Goal: Task Accomplishment & Management: Complete application form

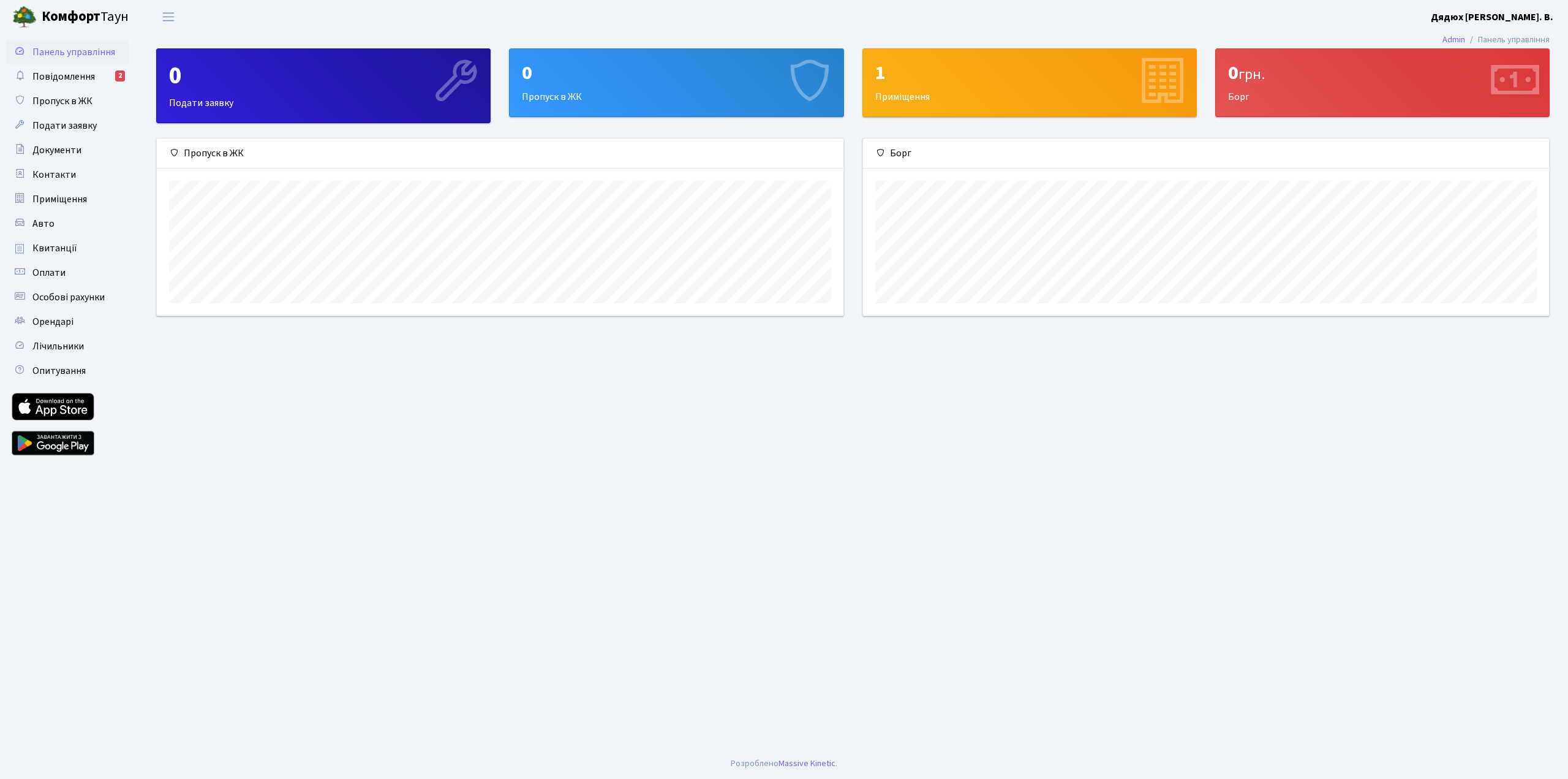
scroll to position [177, 686]
click at [1544, 19] on b "Дядюх [PERSON_NAME]. В." at bounding box center [1492, 17] width 122 height 13
click at [1506, 33] on link "Мій обліковий запис" at bounding box center [1492, 38] width 122 height 19
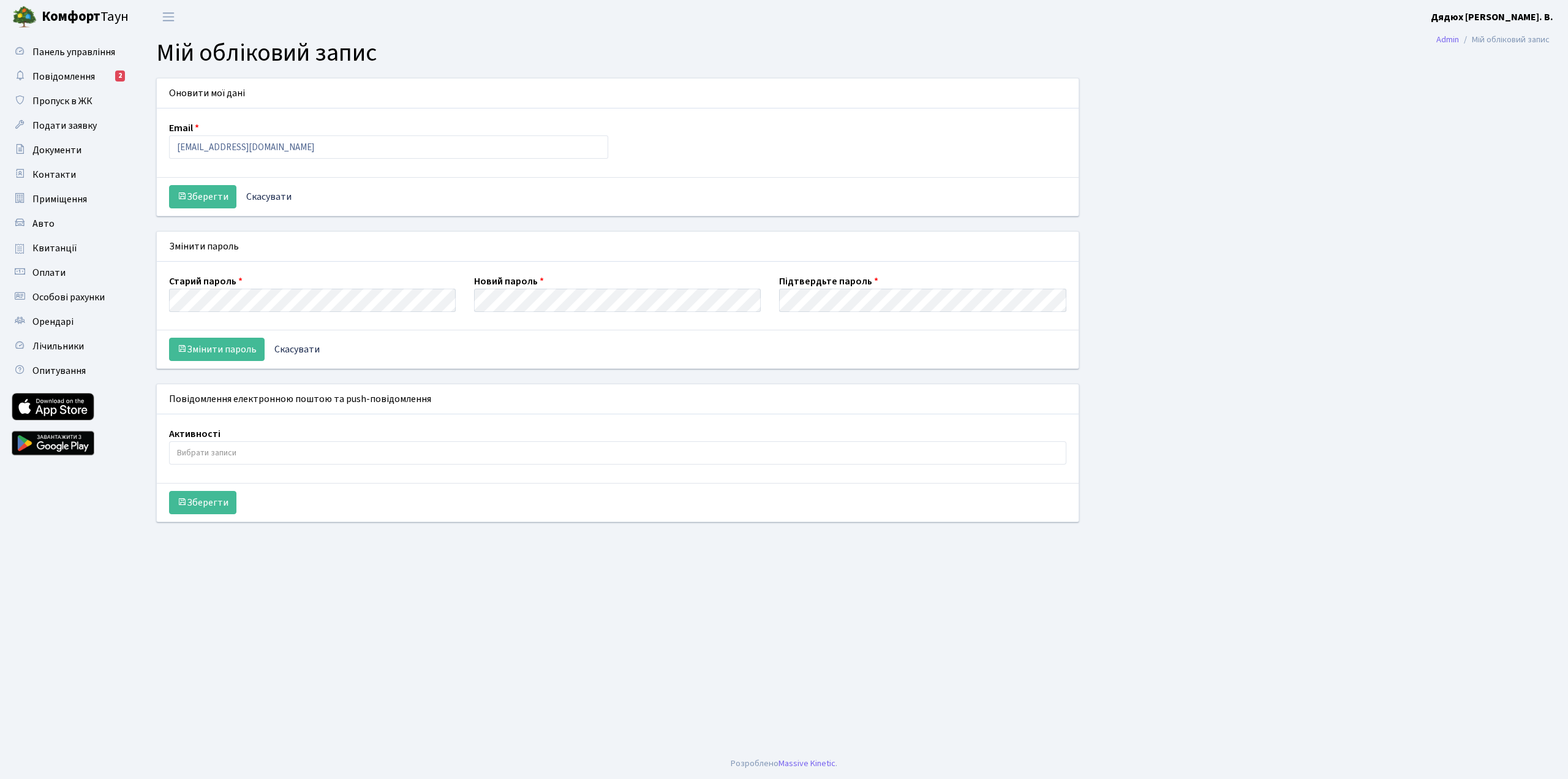
select select
click at [292, 454] on input "search" at bounding box center [617, 453] width 896 height 22
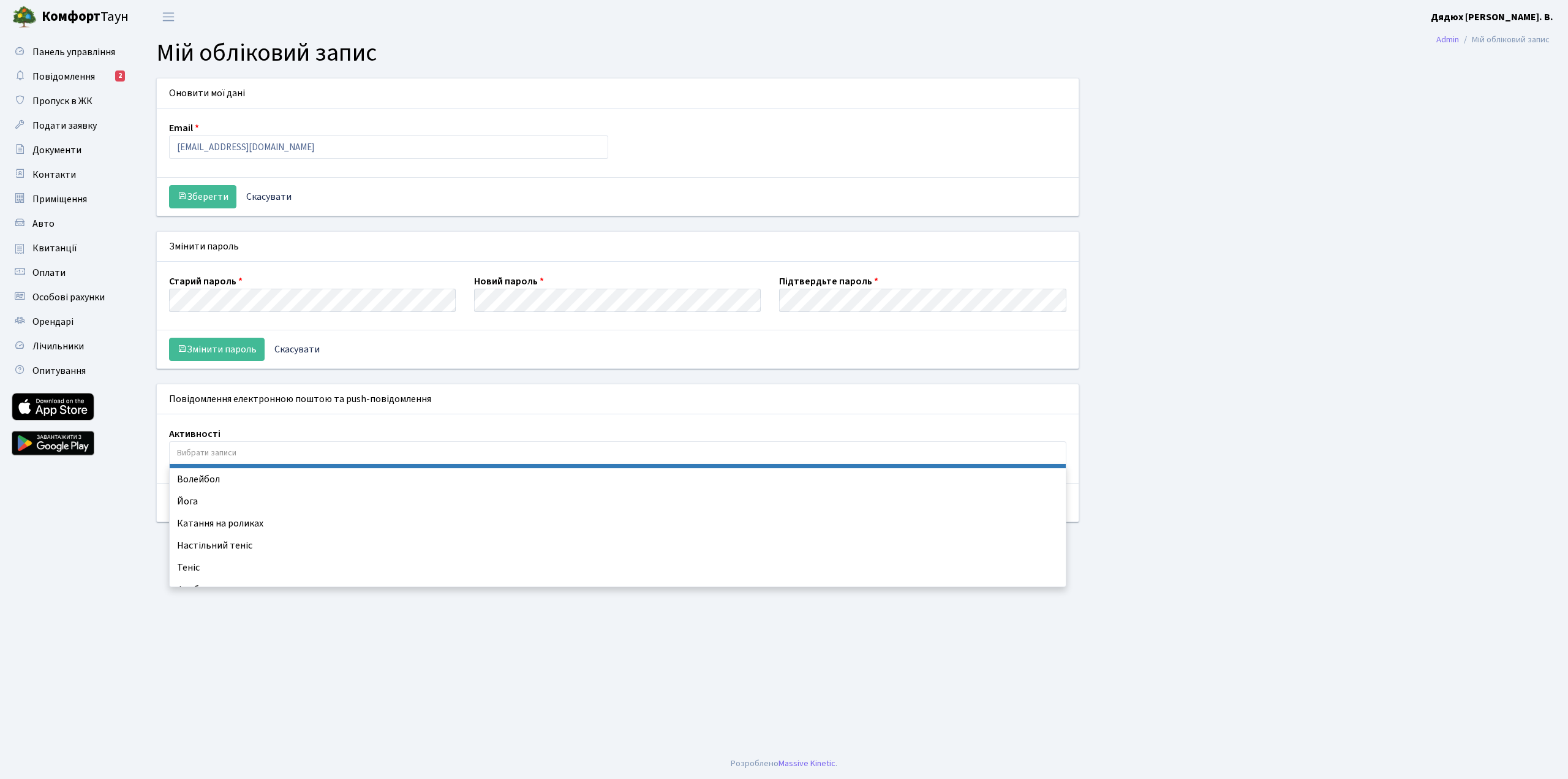
scroll to position [54, 0]
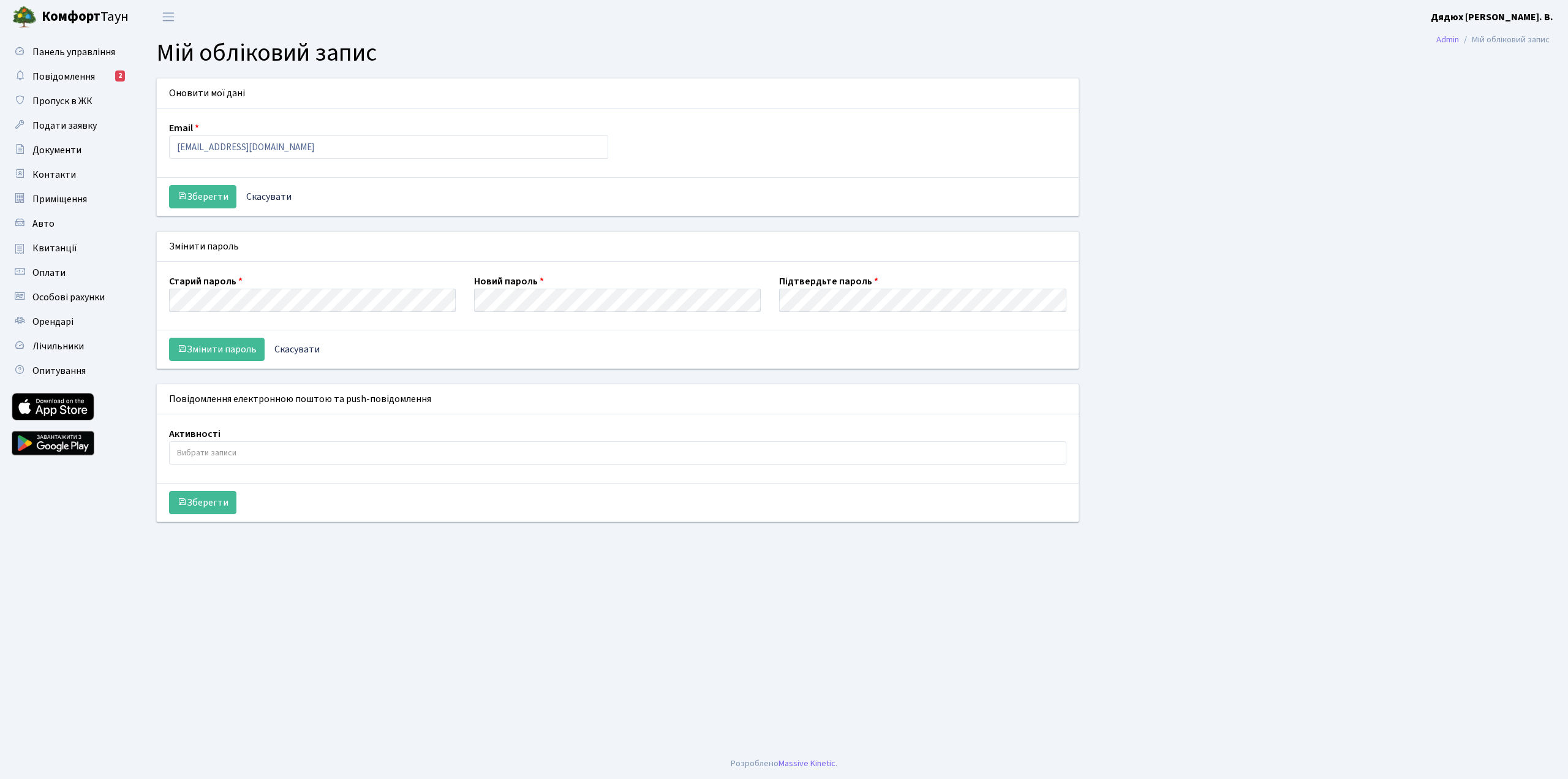
click at [1272, 320] on div "Оновити мої дані Email dyadyukh@gmail.com Зберегти Скасувати Змінити пароль Ста…" at bounding box center [853, 307] width 1412 height 459
click at [54, 222] on link "Авто" at bounding box center [68, 224] width 122 height 24
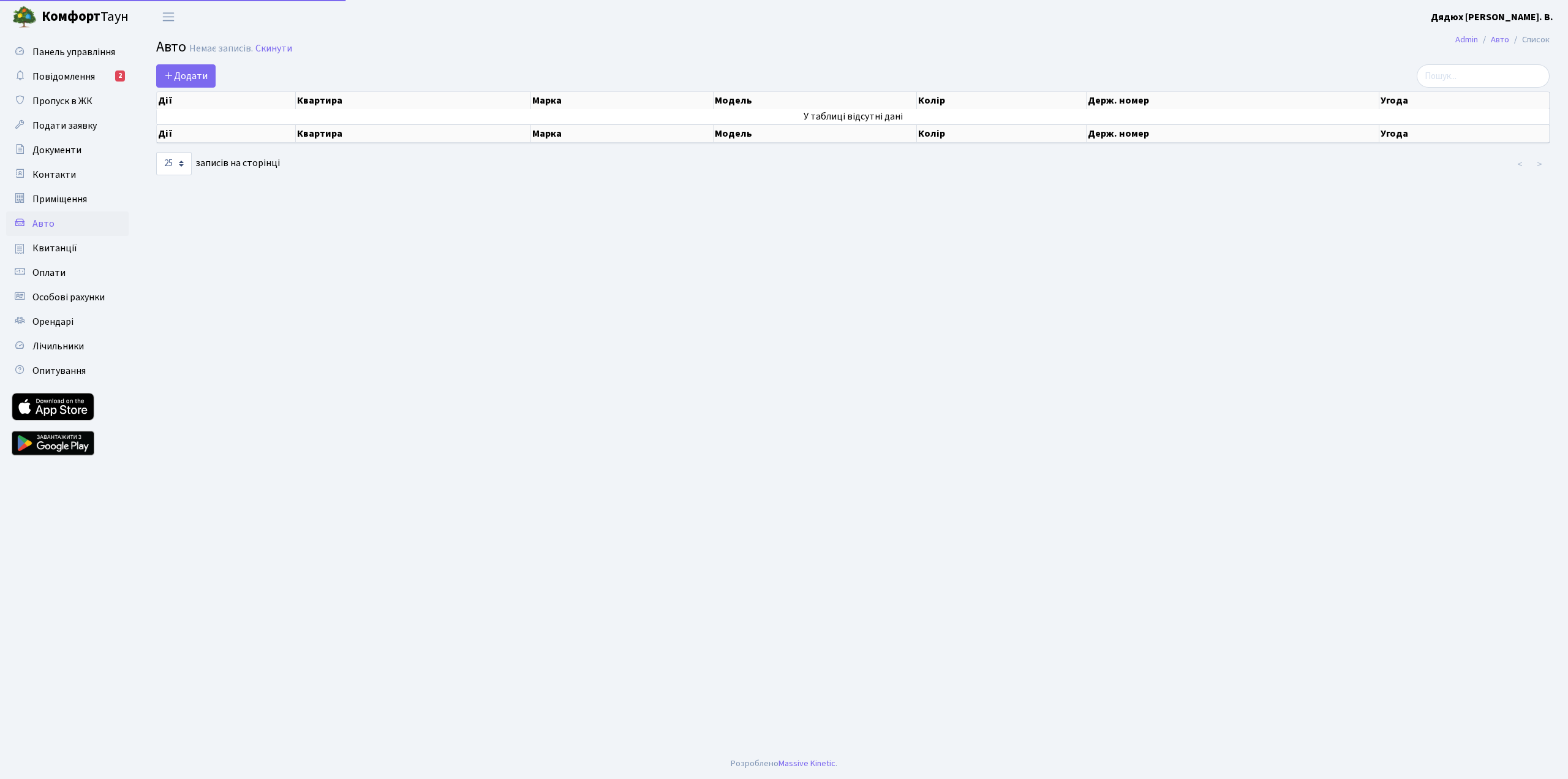
select select "25"
click at [175, 77] on span "Додати" at bounding box center [186, 76] width 43 height 13
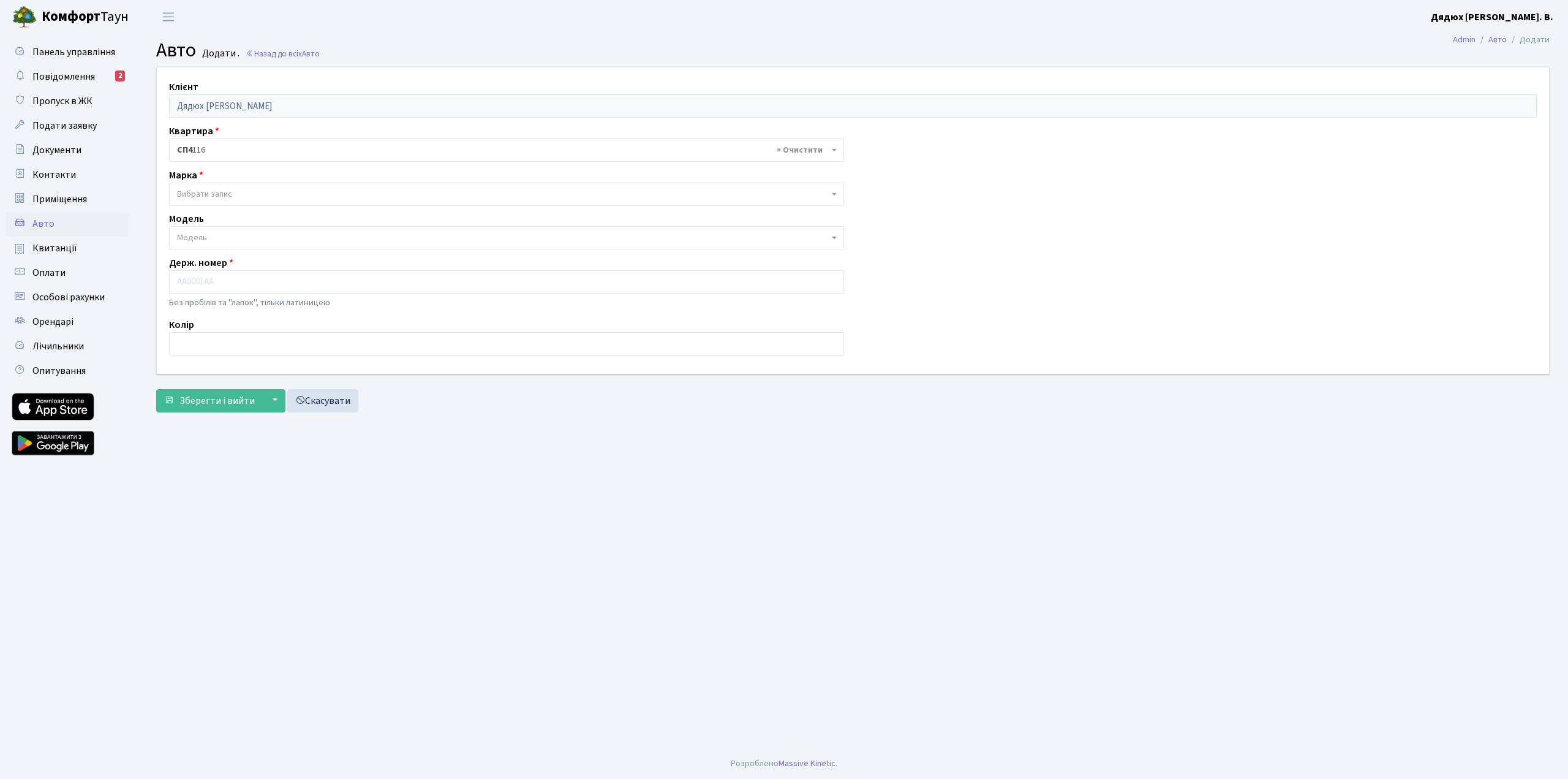
click at [1544, 17] on b "Дядюх [PERSON_NAME]. В." at bounding box center [1492, 17] width 122 height 13
click at [839, 190] on span "Вибрати запис" at bounding box center [507, 194] width 675 height 24
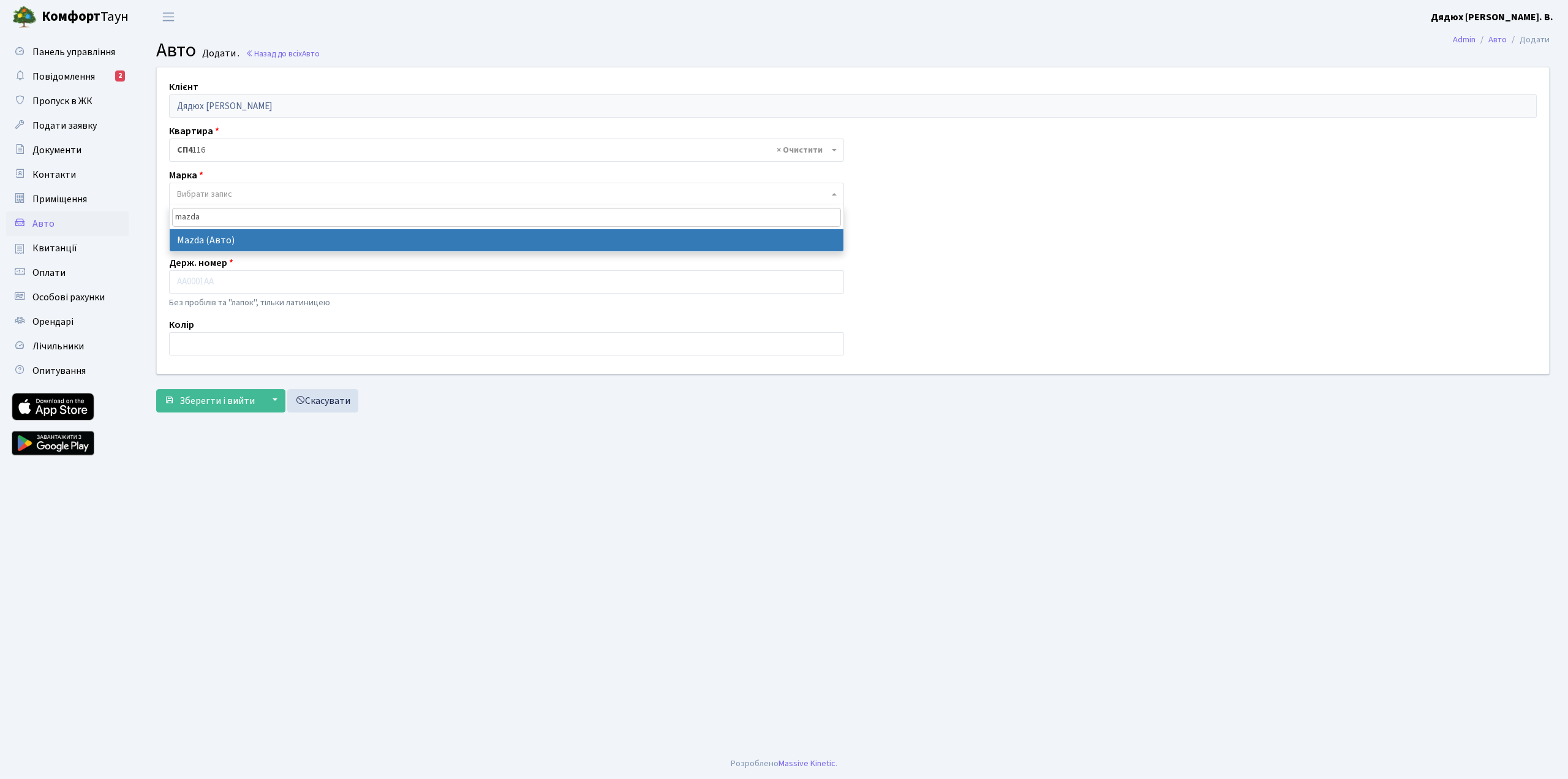
type input "mazda"
select select "87"
select select
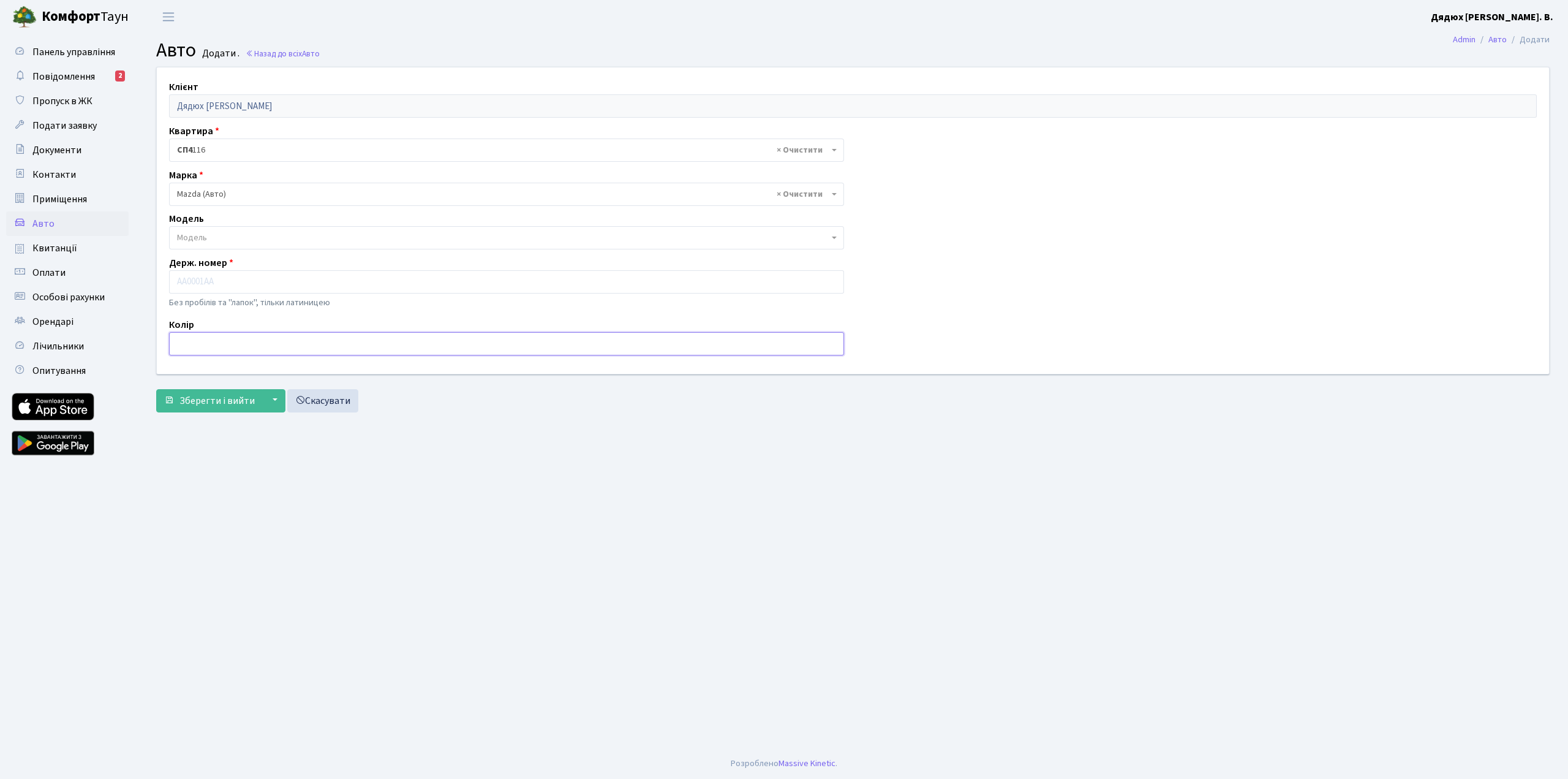
click at [428, 351] on input "text" at bounding box center [507, 344] width 675 height 24
click at [619, 407] on div "Зберегти і вийти ▼ Зберегти та продовжити редагування Зберегти та створити Скас…" at bounding box center [852, 401] width 1393 height 24
click at [1539, 16] on b "Дядюх [PERSON_NAME]. В." at bounding box center [1492, 17] width 122 height 13
click at [1486, 64] on link "Вийти" at bounding box center [1492, 67] width 122 height 19
